Goal: Task Accomplishment & Management: Manage account settings

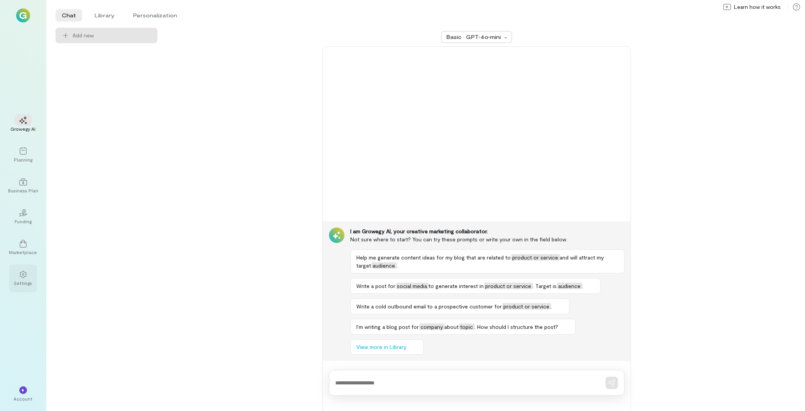
click at [24, 285] on div "Settings" at bounding box center [23, 283] width 18 height 6
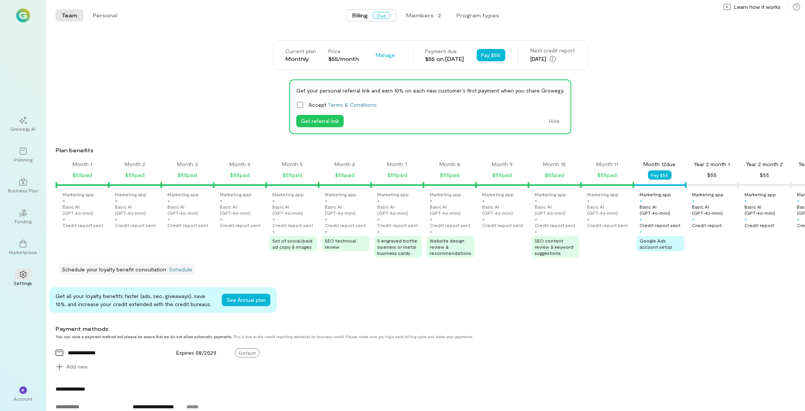
scroll to position [0, 498]
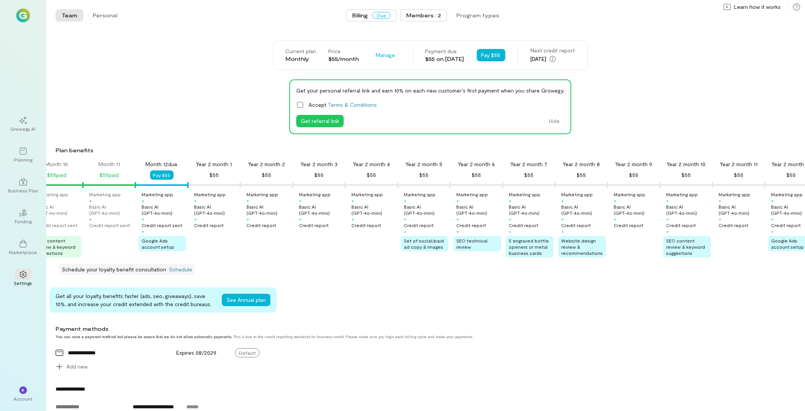
click at [421, 12] on div "Members · 2" at bounding box center [423, 16] width 35 height 8
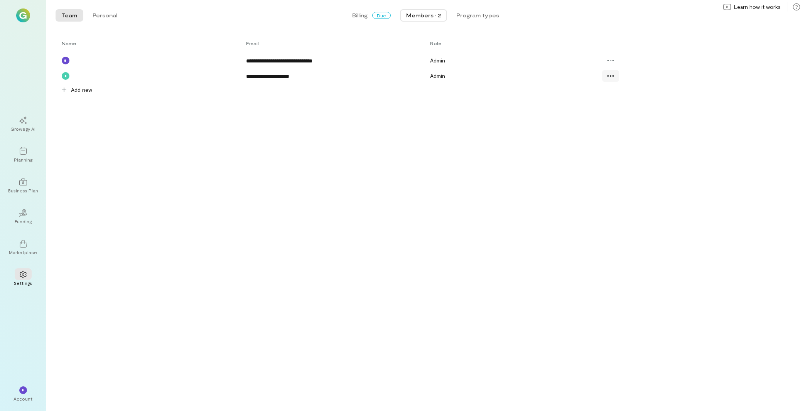
click at [614, 76] on div at bounding box center [610, 76] width 17 height 12
click at [635, 127] on span "Resend invite" at bounding box center [638, 124] width 38 height 8
click at [25, 399] on div "Account" at bounding box center [23, 399] width 19 height 6
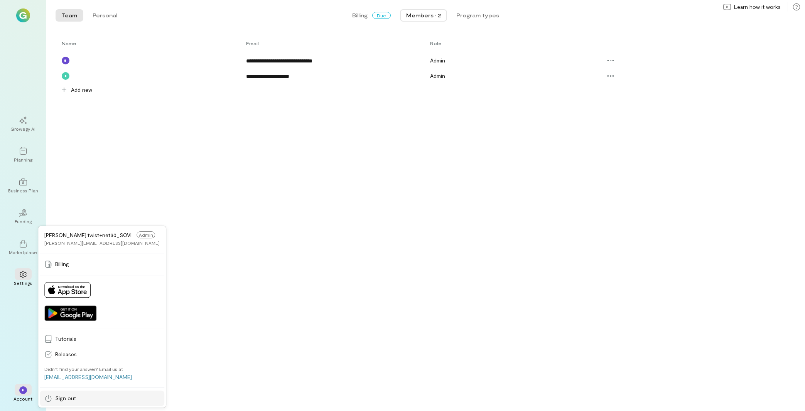
click at [69, 405] on link "Sign out" at bounding box center [102, 398] width 125 height 15
